Goal: Task Accomplishment & Management: Manage account settings

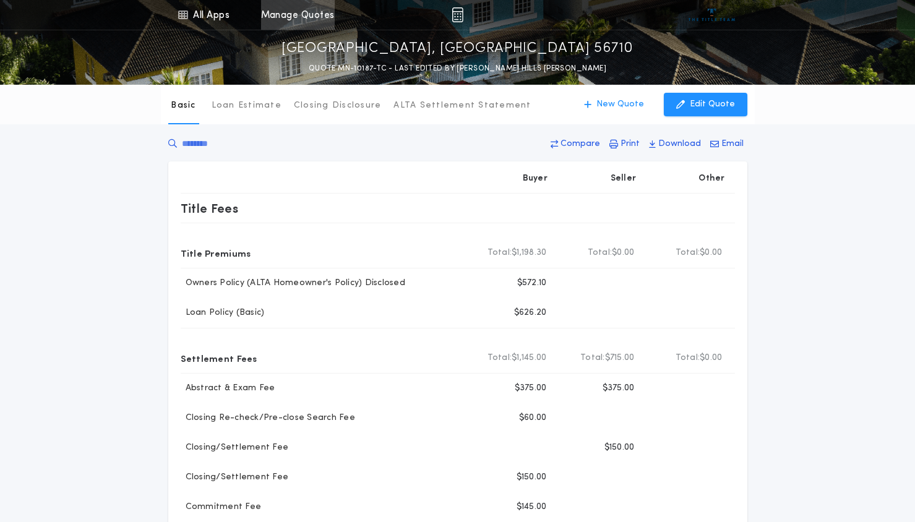
click at [294, 15] on link "Manage Quotes" at bounding box center [298, 15] width 74 height 30
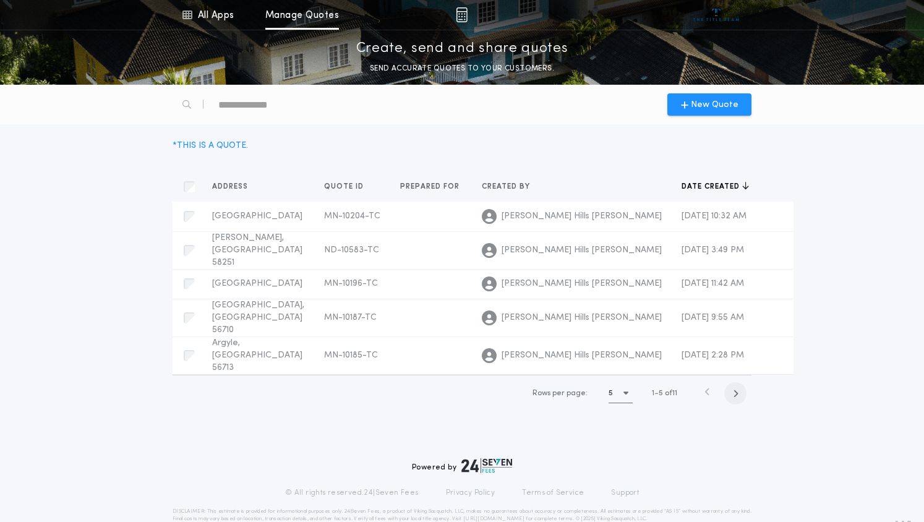
click at [735, 389] on icon "button" at bounding box center [736, 393] width 6 height 9
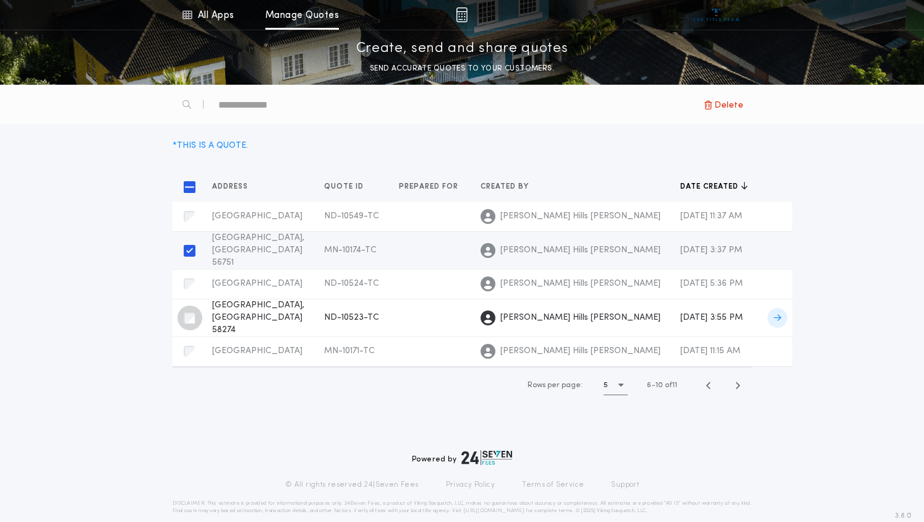
click at [186, 312] on div "button" at bounding box center [189, 317] width 11 height 11
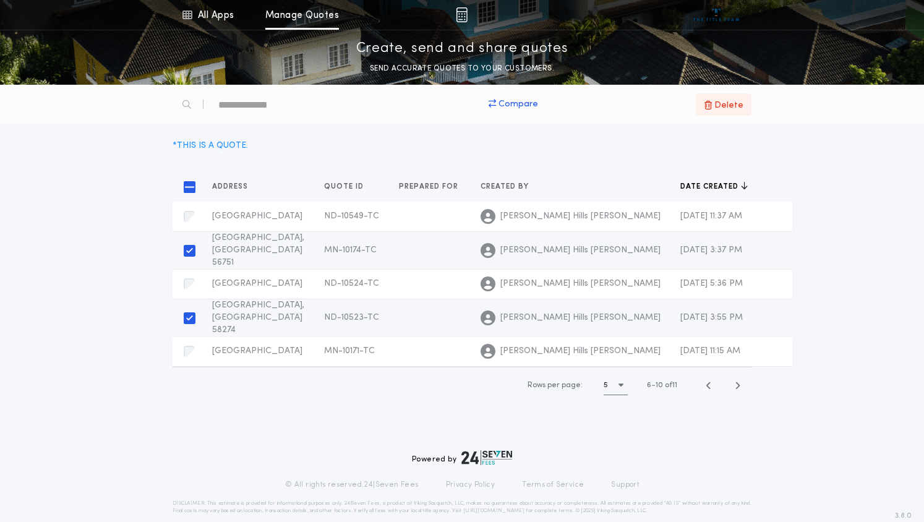
click at [735, 106] on span "Delete" at bounding box center [728, 105] width 29 height 14
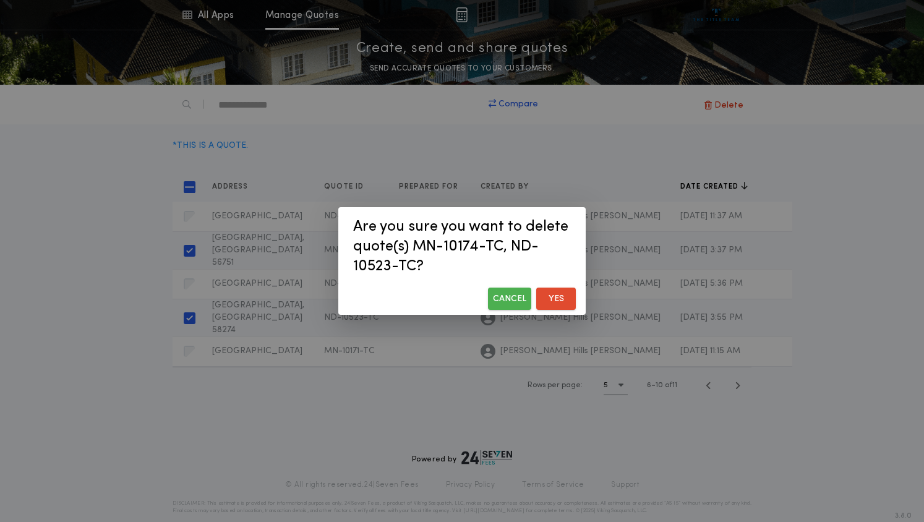
click at [553, 298] on button "Yes" at bounding box center [556, 299] width 40 height 22
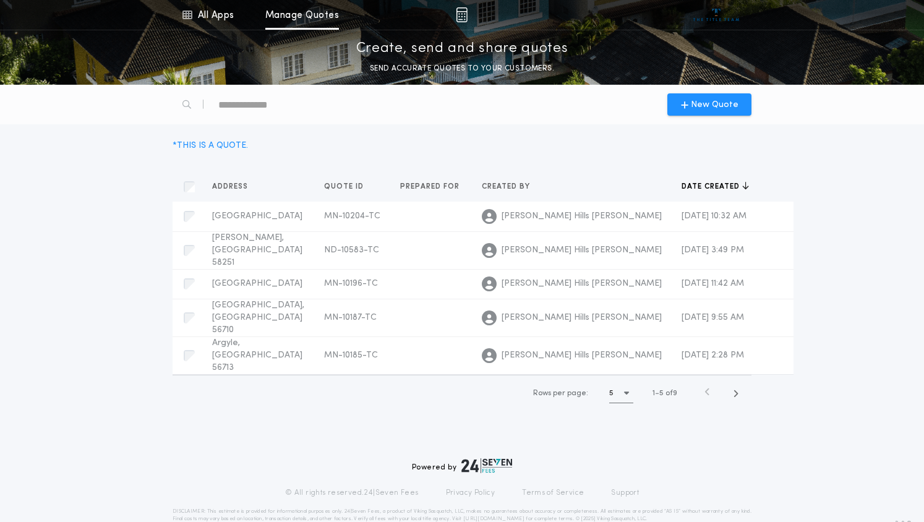
click at [706, 387] on icon "button" at bounding box center [707, 391] width 6 height 9
click at [195, 343] on div "button" at bounding box center [189, 355] width 25 height 25
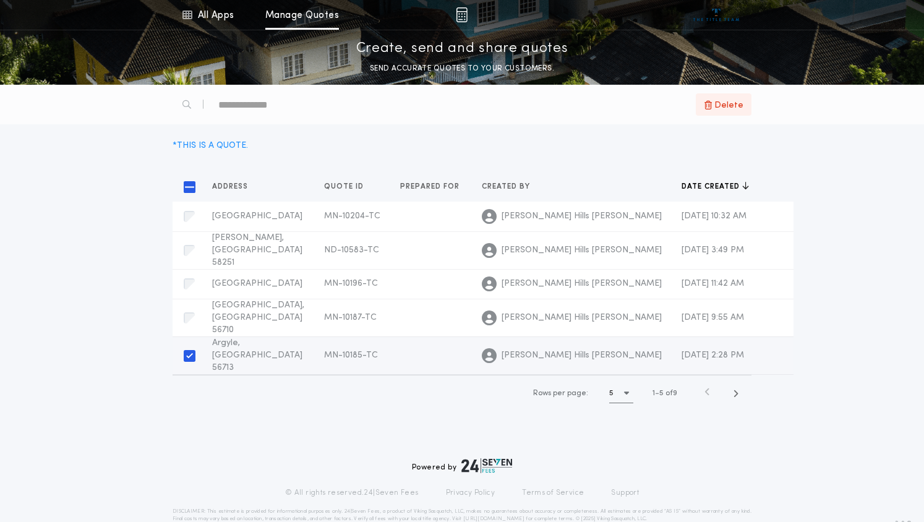
click at [722, 105] on span "Delete" at bounding box center [728, 105] width 29 height 14
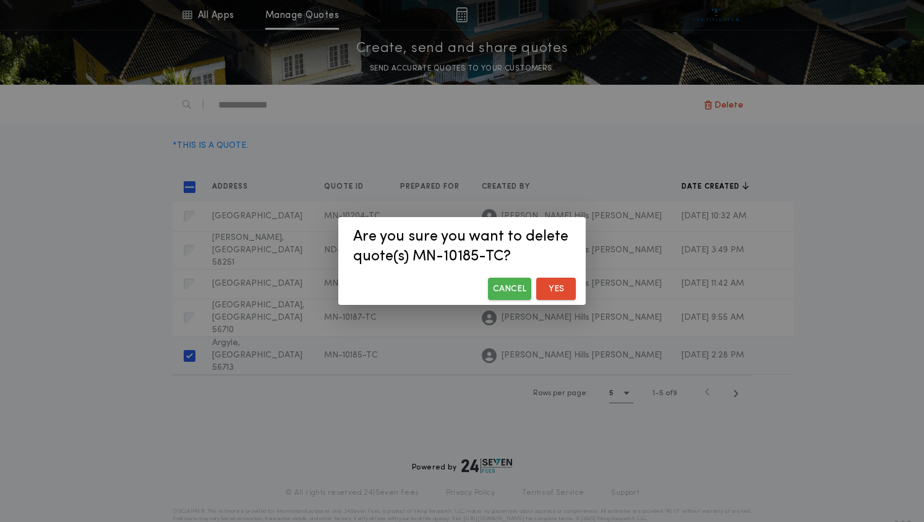
click at [555, 283] on button "Yes" at bounding box center [556, 289] width 40 height 22
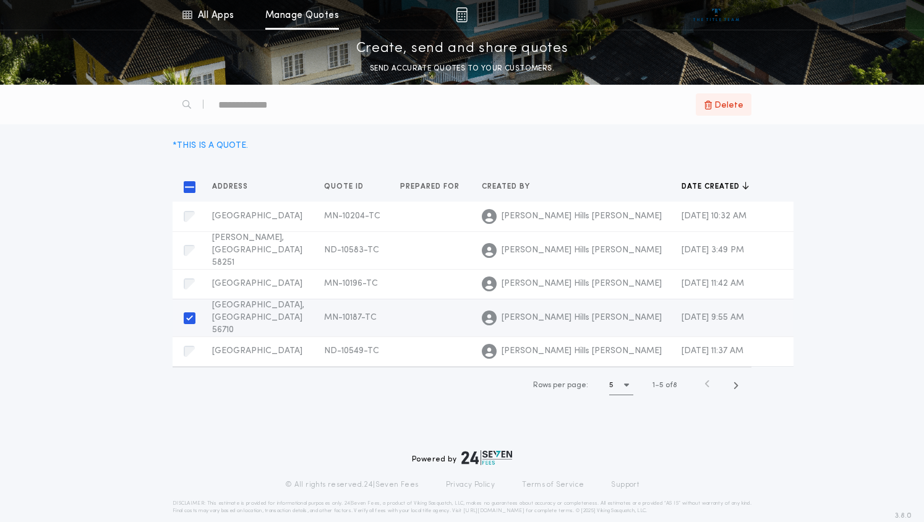
click at [727, 104] on span "Delete" at bounding box center [728, 105] width 29 height 14
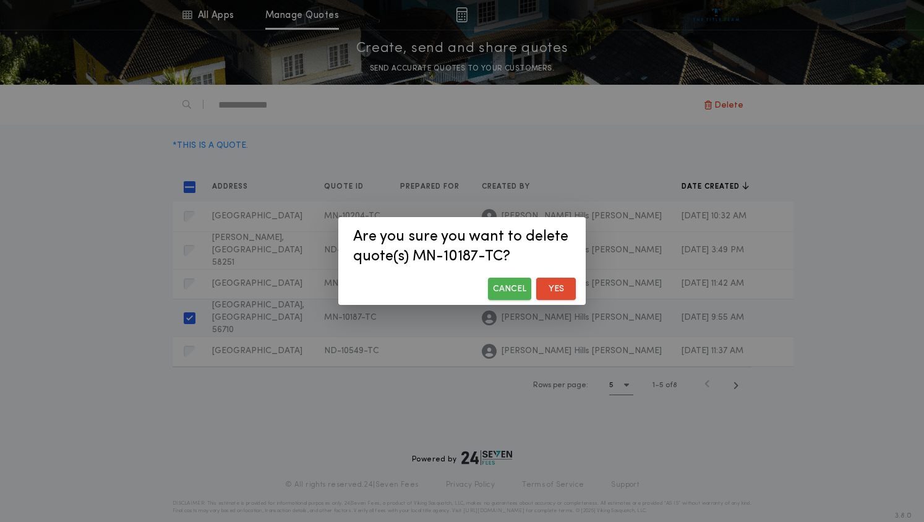
click at [559, 289] on button "Yes" at bounding box center [556, 289] width 40 height 22
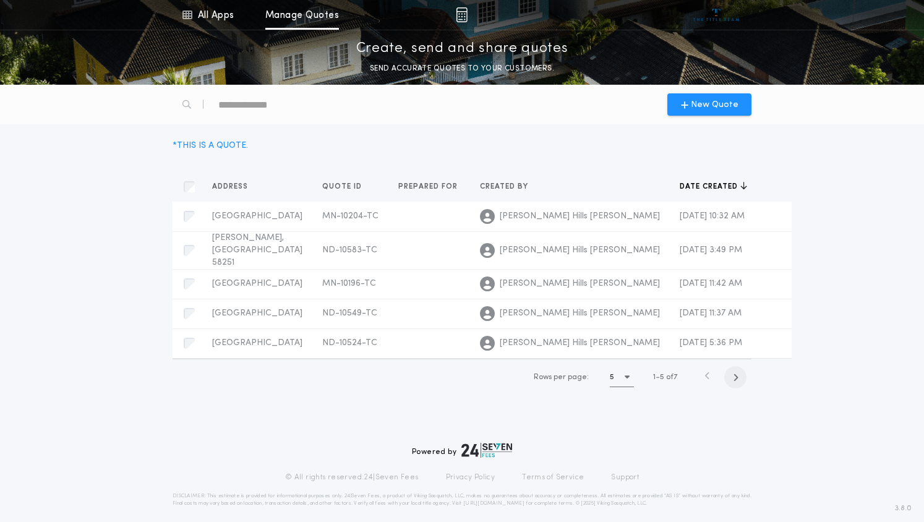
click at [733, 373] on icon "button" at bounding box center [736, 377] width 6 height 9
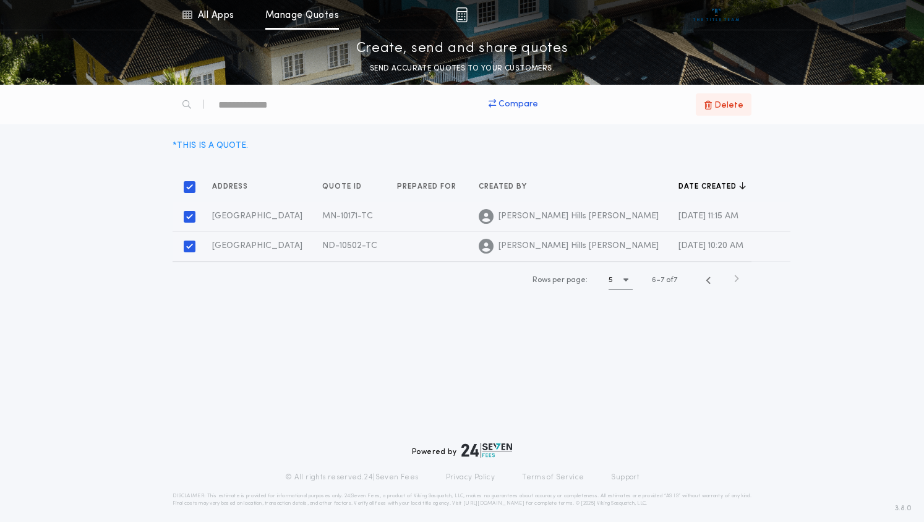
click at [711, 106] on icon "button" at bounding box center [707, 105] width 7 height 10
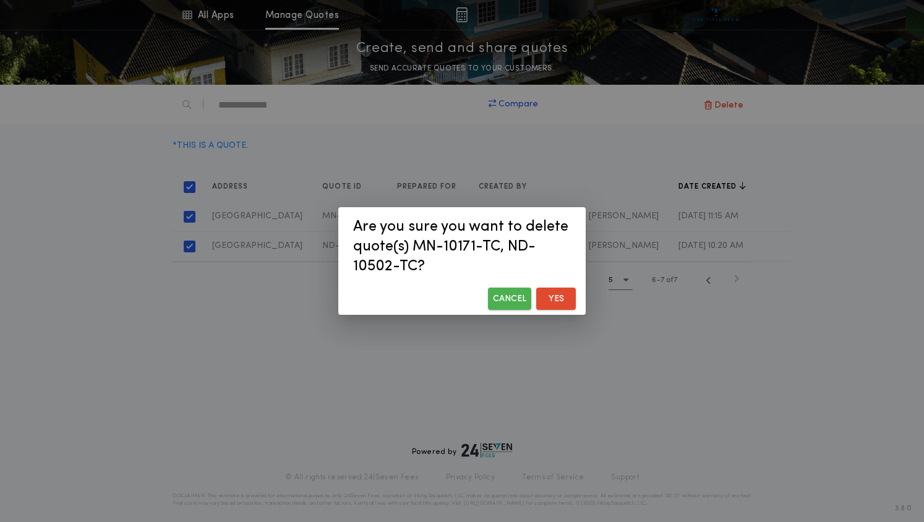
click at [566, 297] on button "Yes" at bounding box center [556, 299] width 40 height 22
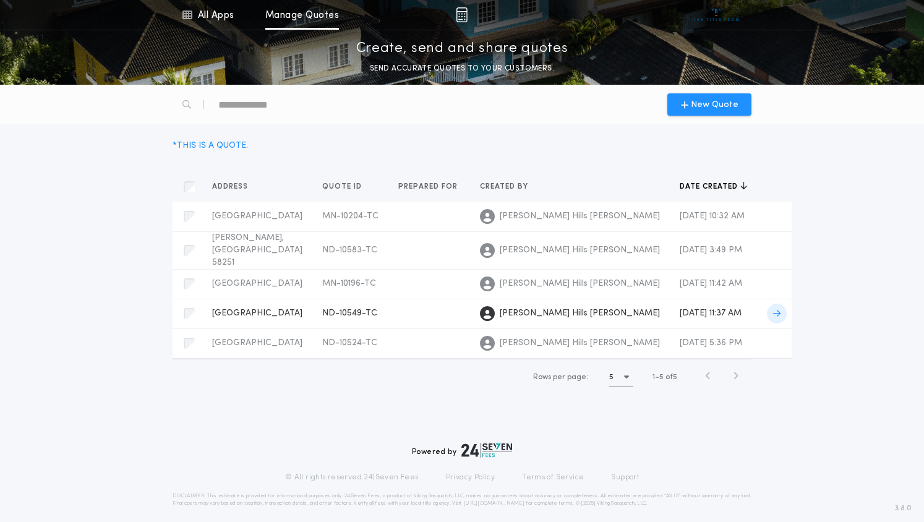
click at [229, 307] on div "[GEOGRAPHIC_DATA] ND-10549-TC Prepared for [PERSON_NAME] Hills [PERSON_NAME]" at bounding box center [257, 313] width 90 height 12
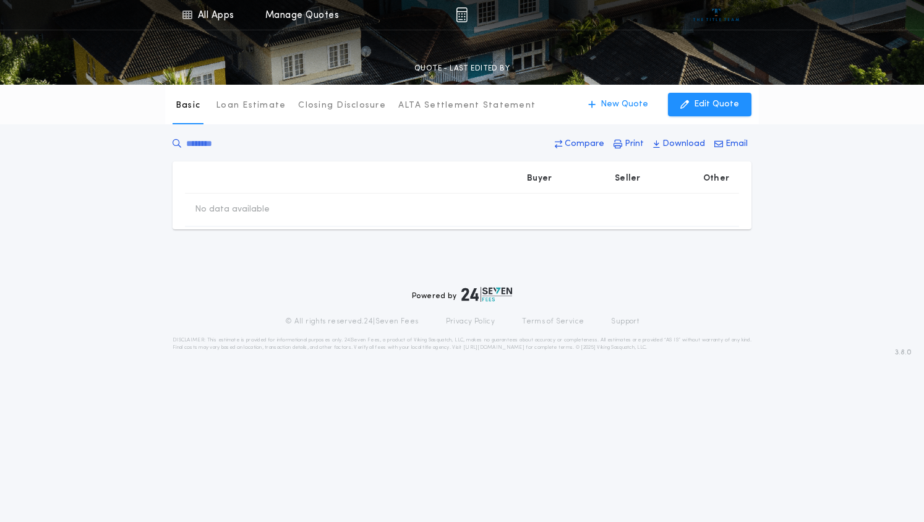
type input "********"
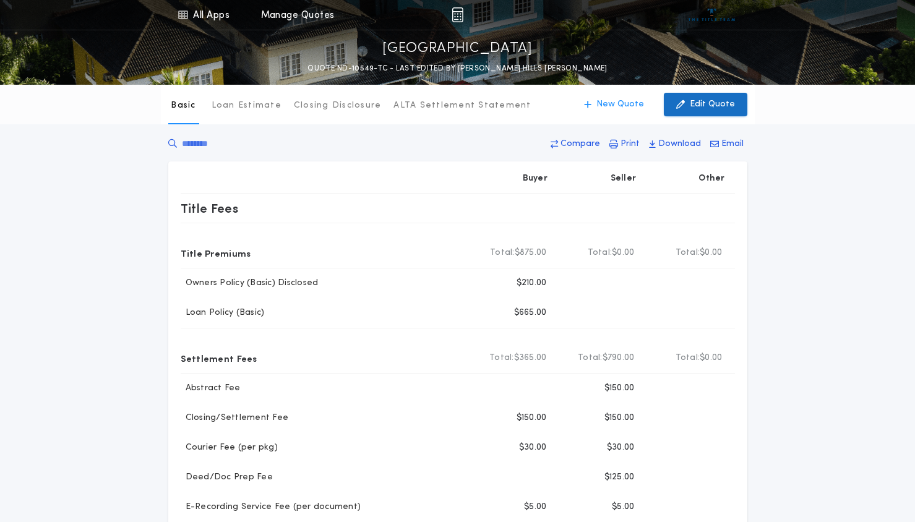
click at [689, 106] on button "Edit Quote" at bounding box center [705, 104] width 83 height 23
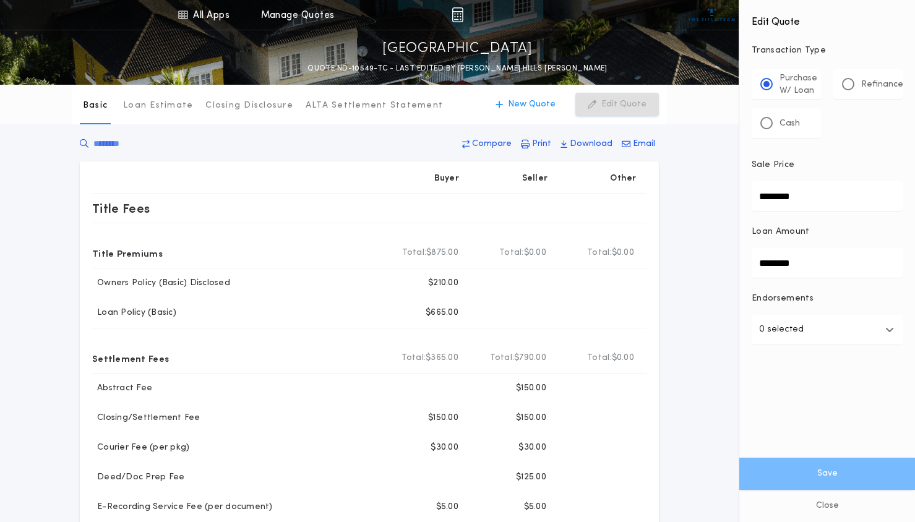
drag, startPoint x: 814, startPoint y: 197, endPoint x: 753, endPoint y: 204, distance: 62.3
click at [753, 204] on input "********" at bounding box center [826, 196] width 151 height 30
type input "********"
click at [739, 458] on button "Save" at bounding box center [827, 474] width 176 height 32
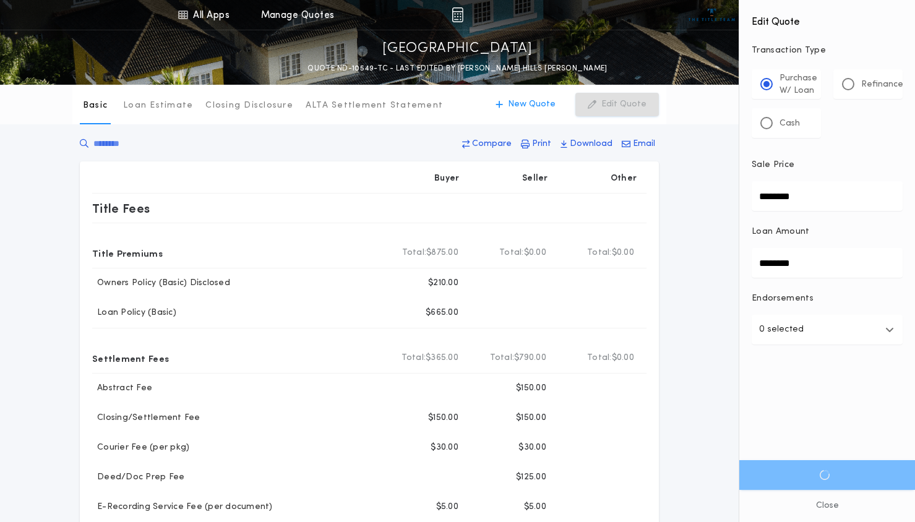
type input "********"
